Goal: Information Seeking & Learning: Learn about a topic

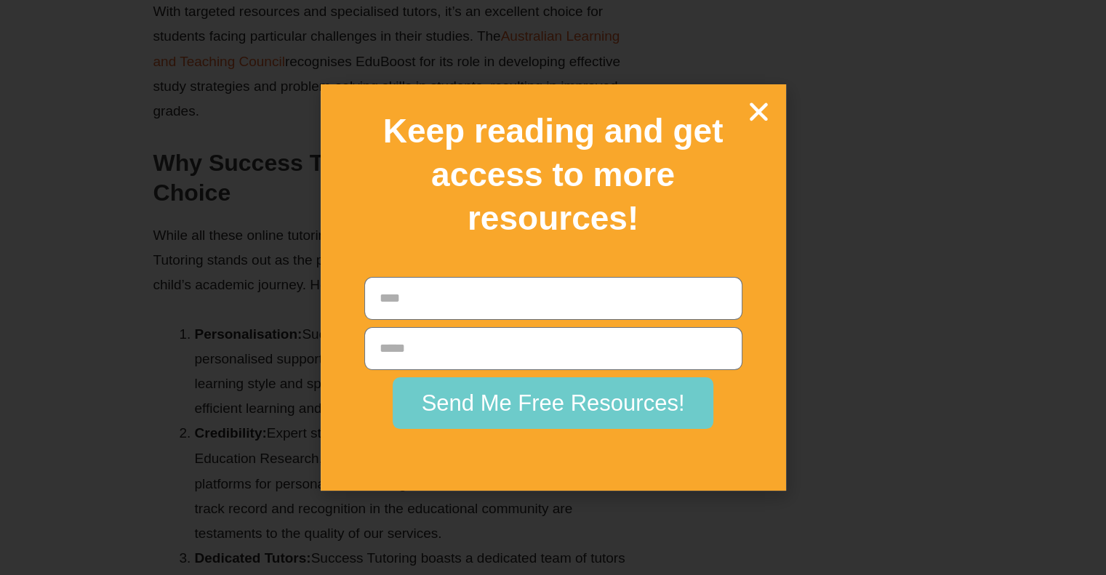
scroll to position [2327, 0]
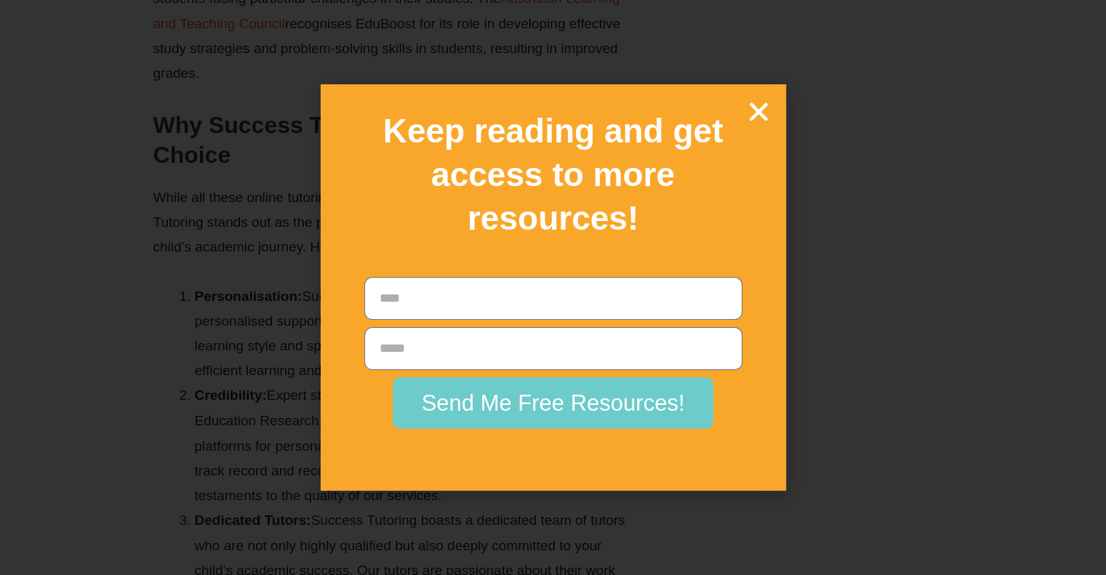
click at [753, 119] on icon "Close" at bounding box center [758, 111] width 25 height 25
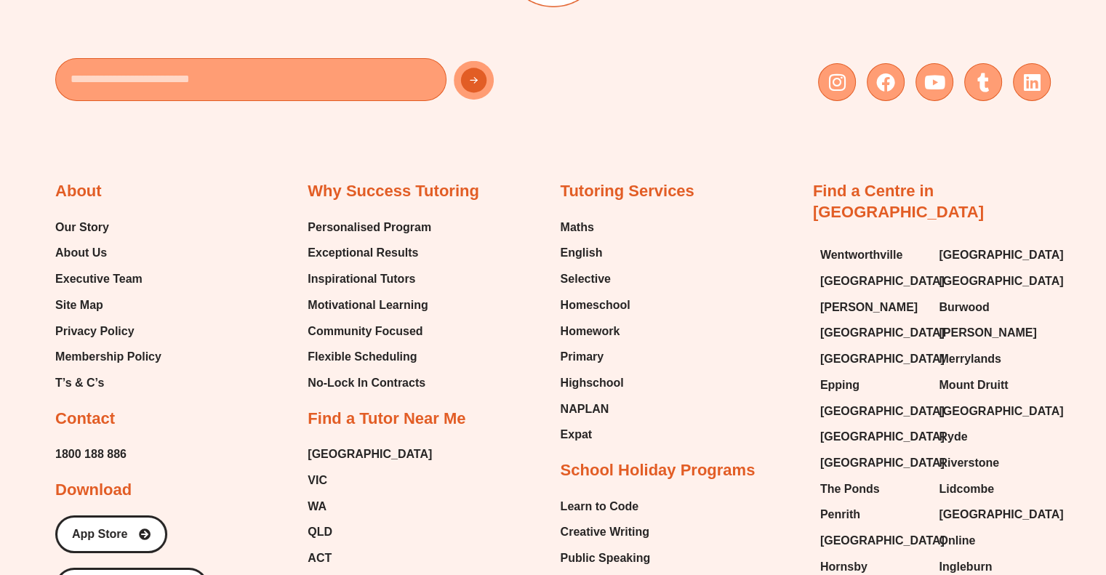
scroll to position [4800, 0]
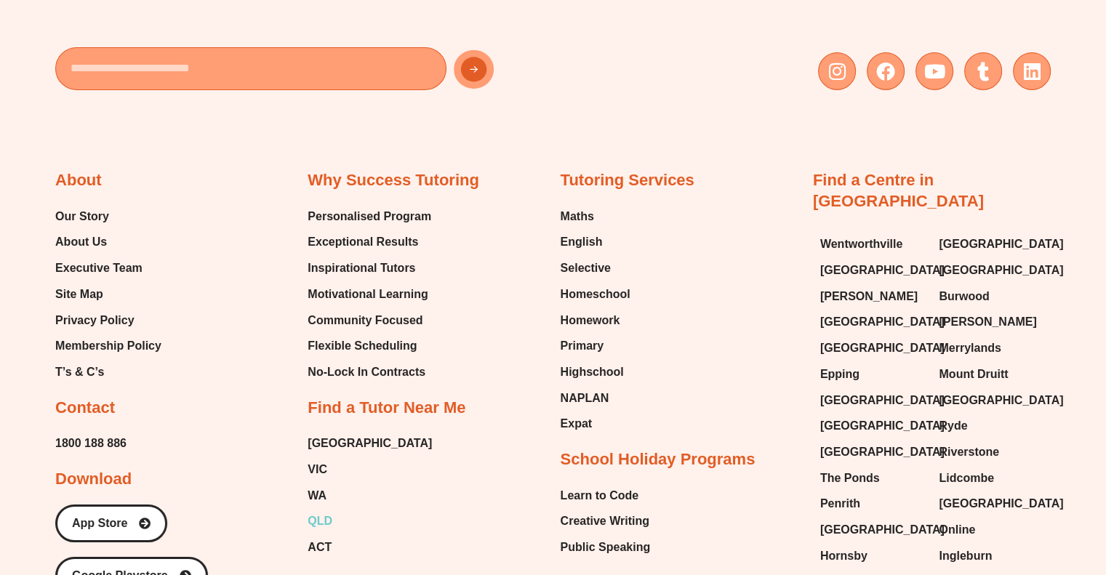
click at [323, 511] on span "QLD" at bounding box center [320, 522] width 25 height 22
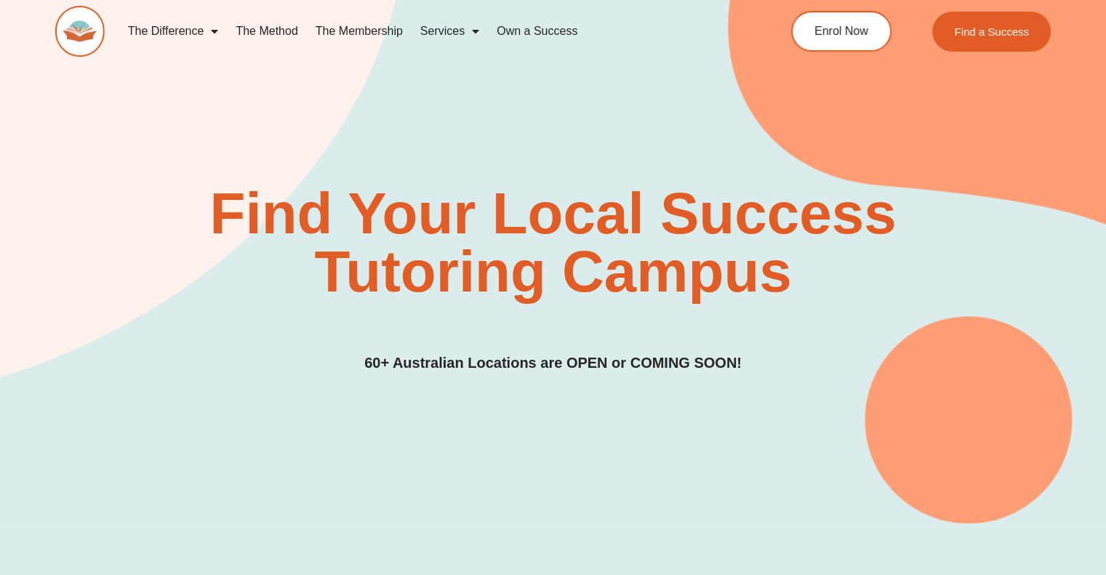
click at [352, 31] on link "The Membership" at bounding box center [359, 31] width 105 height 33
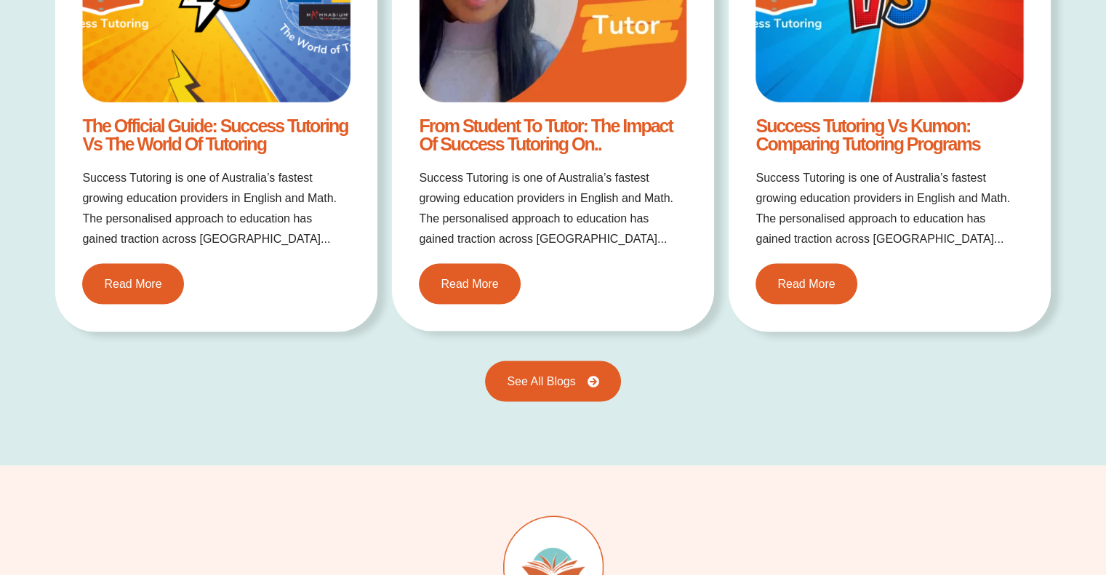
scroll to position [3052, 0]
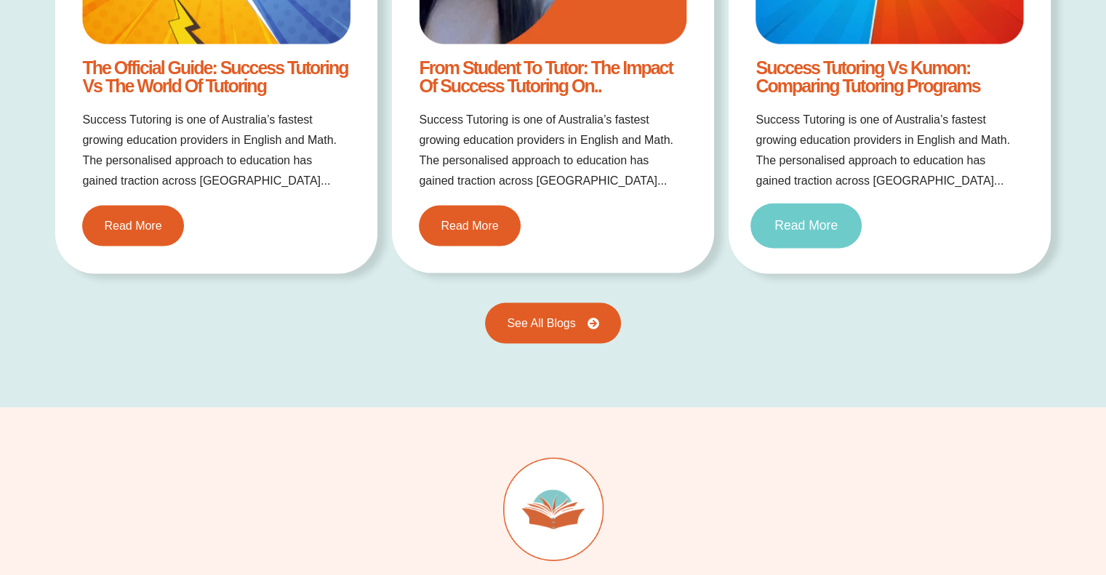
click at [787, 220] on span "Read More" at bounding box center [806, 226] width 63 height 13
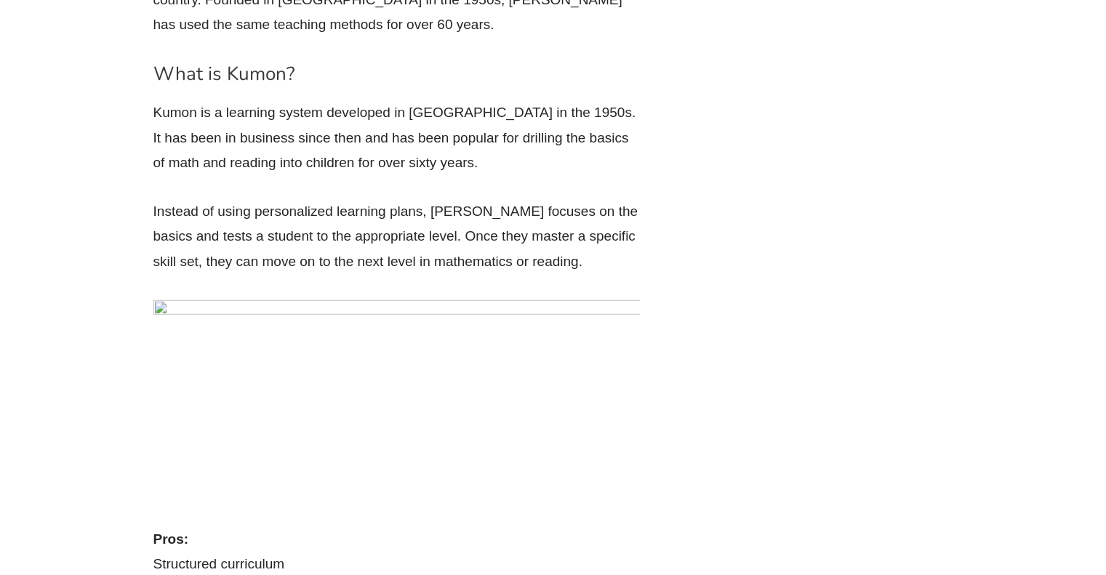
scroll to position [3855, 0]
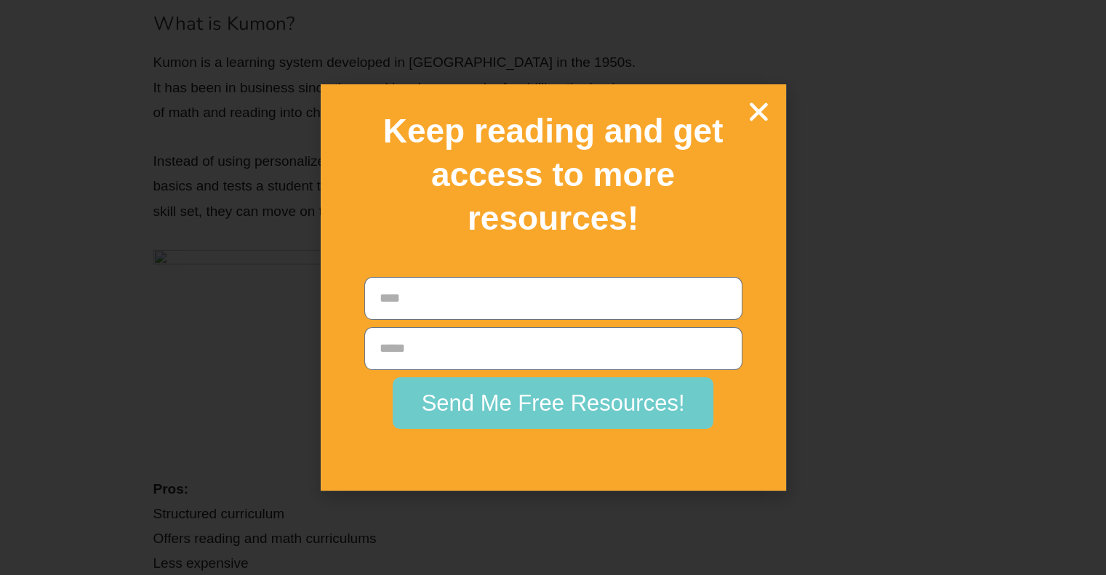
click at [756, 109] on icon "Close" at bounding box center [758, 111] width 25 height 25
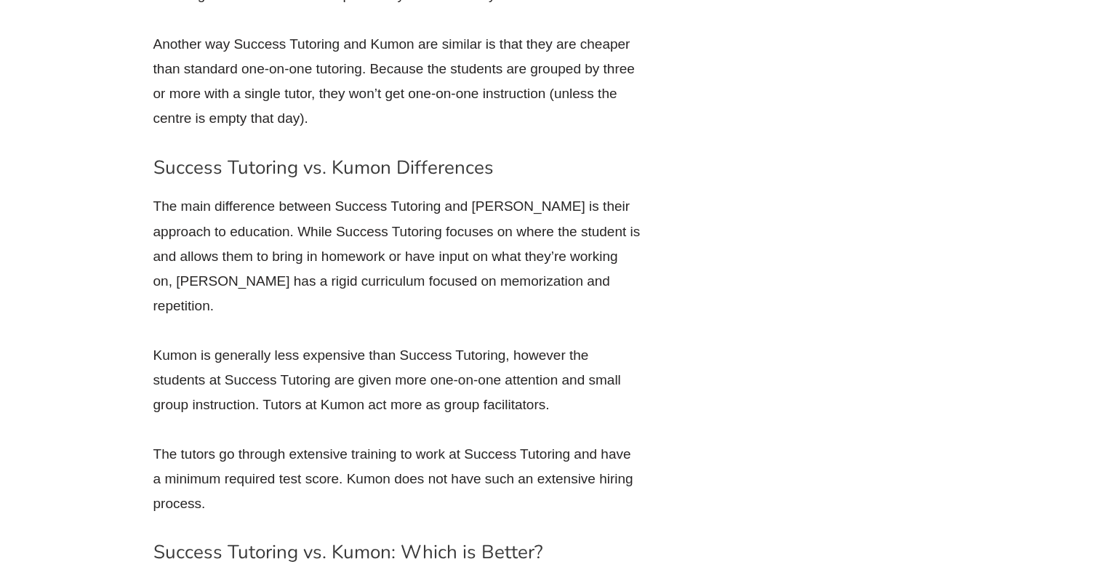
scroll to position [6109, 0]
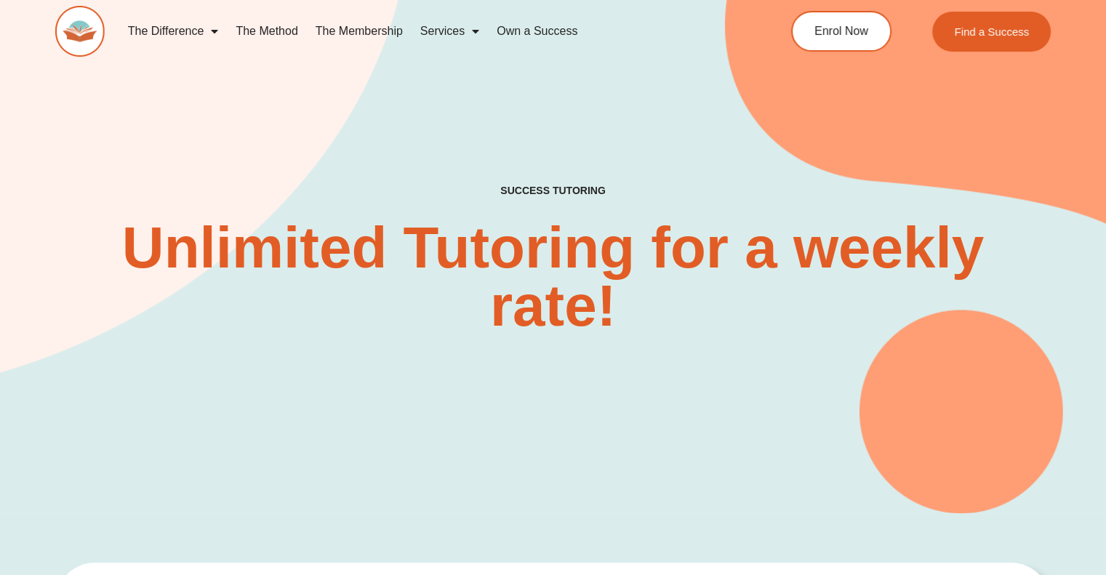
click at [535, 31] on link "Own a Success" at bounding box center [537, 31] width 98 height 33
